Goal: Navigation & Orientation: Find specific page/section

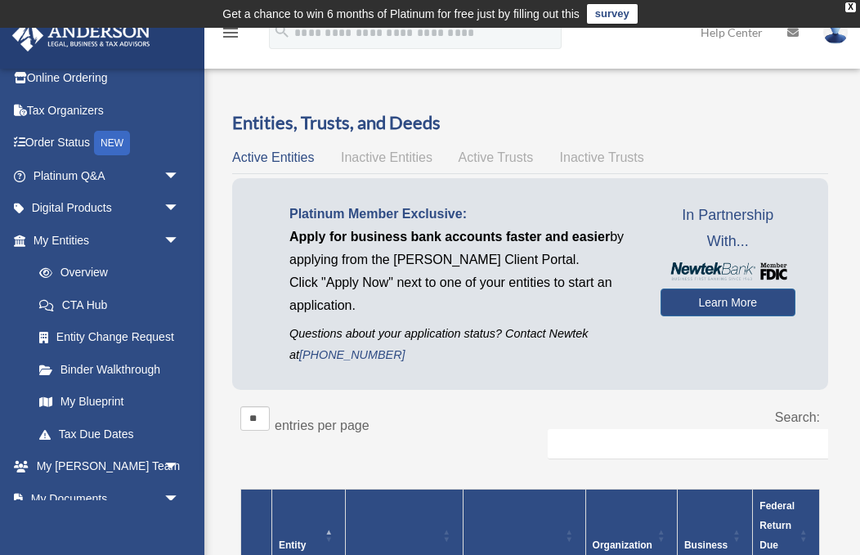
scroll to position [65, 0]
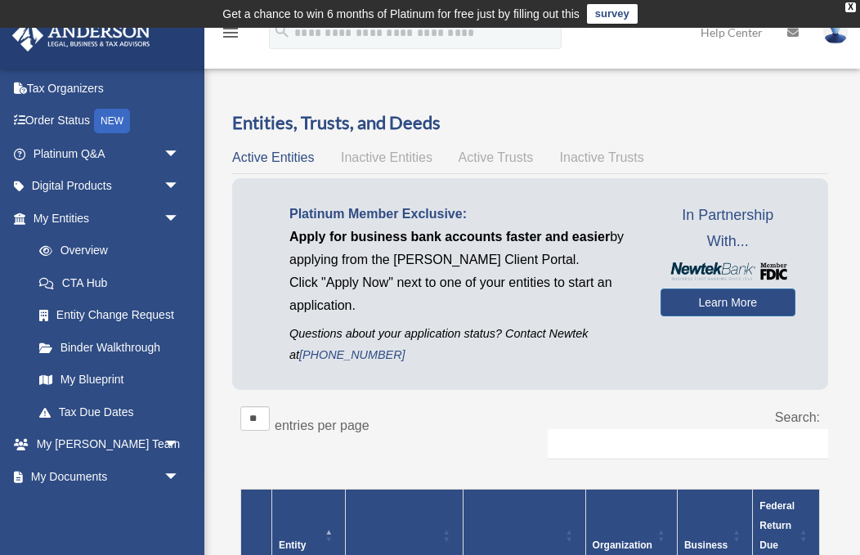
click at [56, 317] on link "Entity Change Request" at bounding box center [109, 315] width 173 height 33
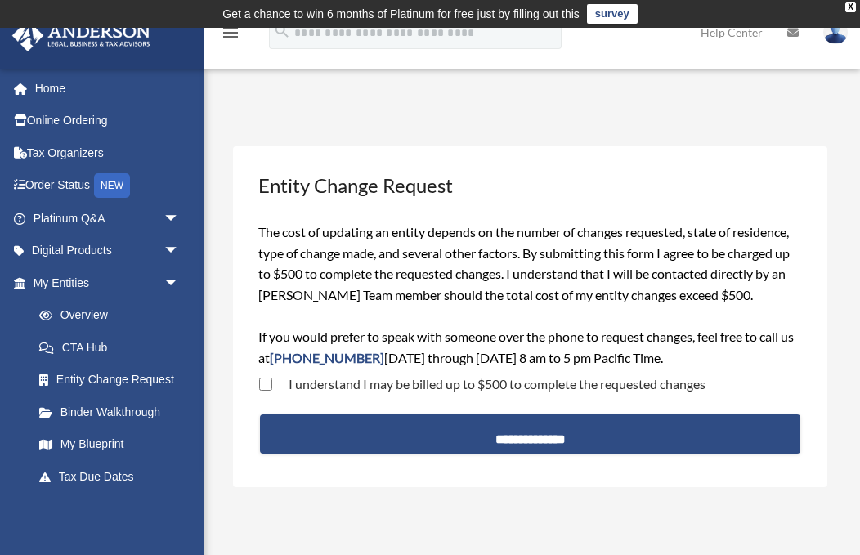
click at [229, 38] on icon "menu" at bounding box center [231, 33] width 20 height 20
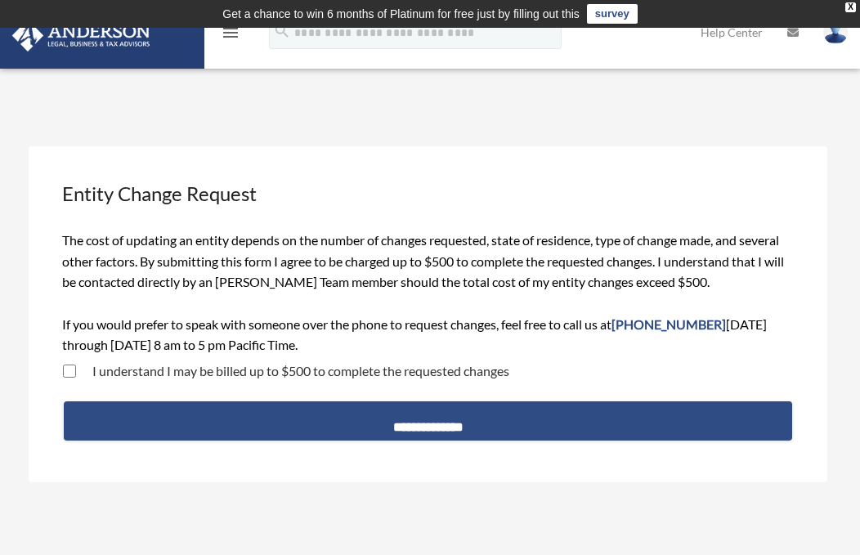
click at [856, 2] on td "Get a chance to win 6 months of Platinum for free just by filling out this surv…" at bounding box center [430, 14] width 860 height 28
click at [858, 7] on td "Get a chance to win 6 months of Platinum for free just by filling out this surv…" at bounding box center [430, 14] width 860 height 28
click at [844, 4] on td "Get a chance to win 6 months of Platinum for free just by filling out this surv…" at bounding box center [430, 14] width 860 height 28
click at [847, 8] on div "X" at bounding box center [850, 7] width 11 height 10
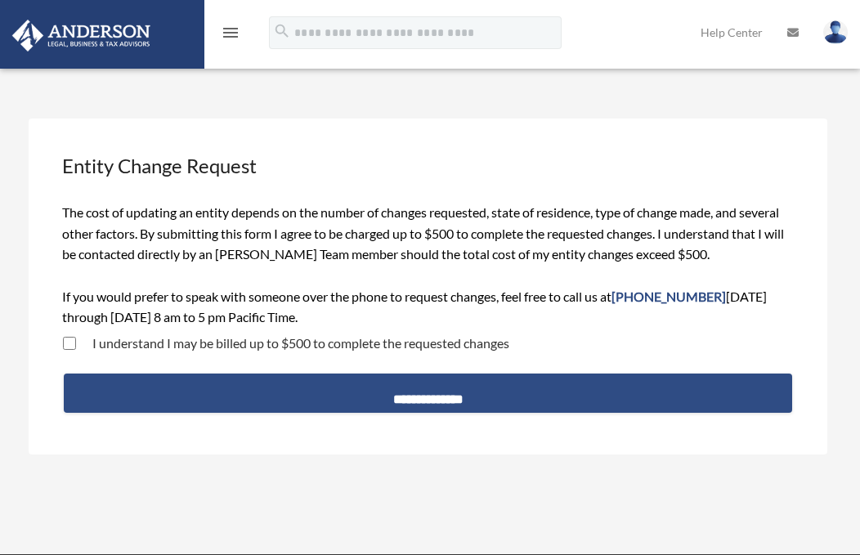
click at [230, 36] on icon "menu" at bounding box center [231, 33] width 20 height 20
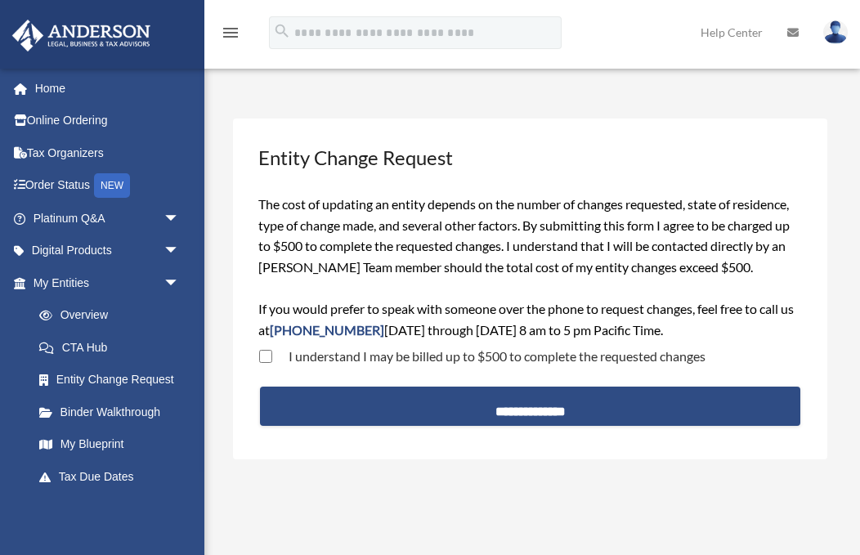
click at [786, 36] on link at bounding box center [793, 32] width 36 height 65
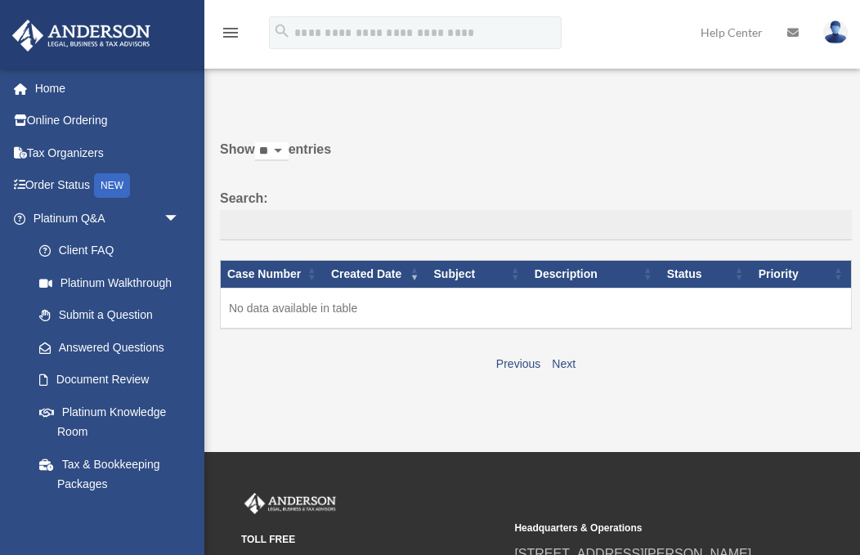
click at [289, 157] on select "** ** ** ***" at bounding box center [272, 151] width 34 height 19
click at [791, 36] on icon at bounding box center [792, 32] width 11 height 11
click at [842, 31] on img at bounding box center [835, 32] width 25 height 24
click at [204, 24] on link at bounding box center [101, 33] width 205 height 69
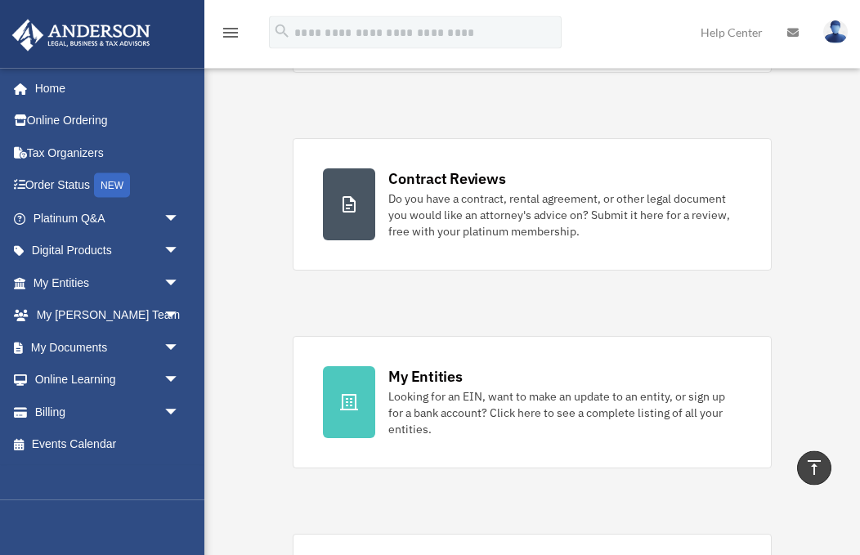
scroll to position [255, 0]
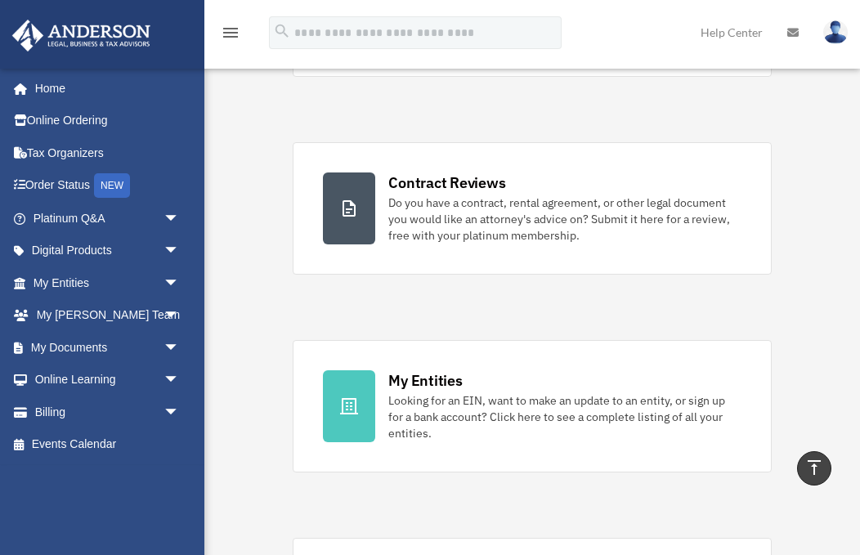
click at [163, 346] on span "arrow_drop_down" at bounding box center [179, 348] width 33 height 34
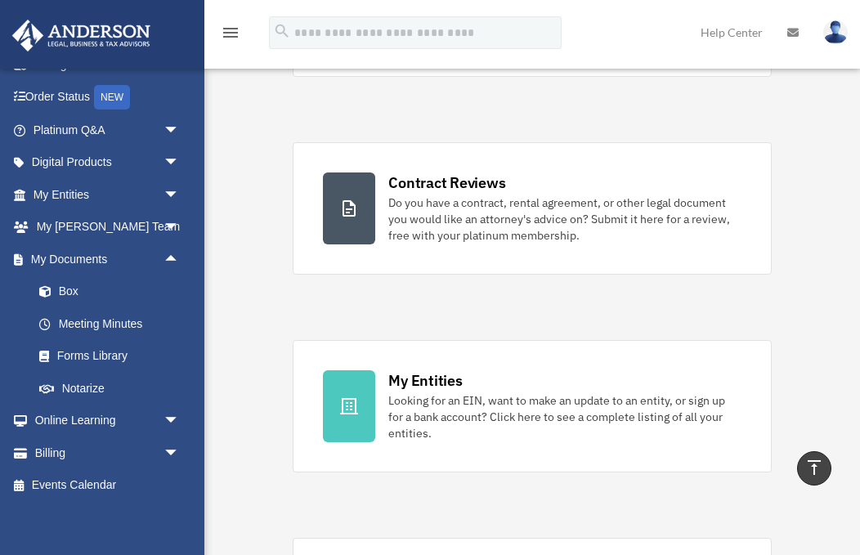
scroll to position [87, 0]
click at [54, 320] on span at bounding box center [53, 325] width 11 height 11
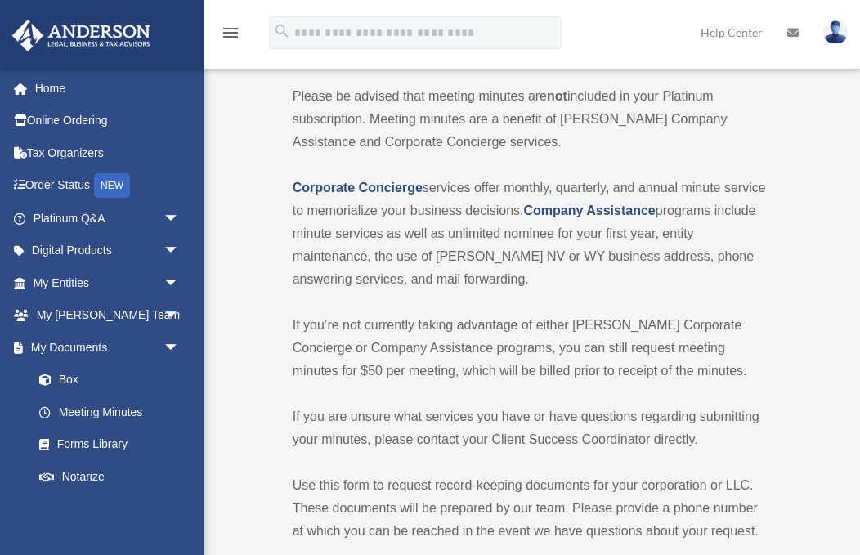
scroll to position [87, 0]
click at [656, 217] on strong "Company Assistance" at bounding box center [590, 212] width 132 height 14
click at [656, 205] on strong "Company Assistance" at bounding box center [590, 212] width 132 height 14
